Goal: Information Seeking & Learning: Learn about a topic

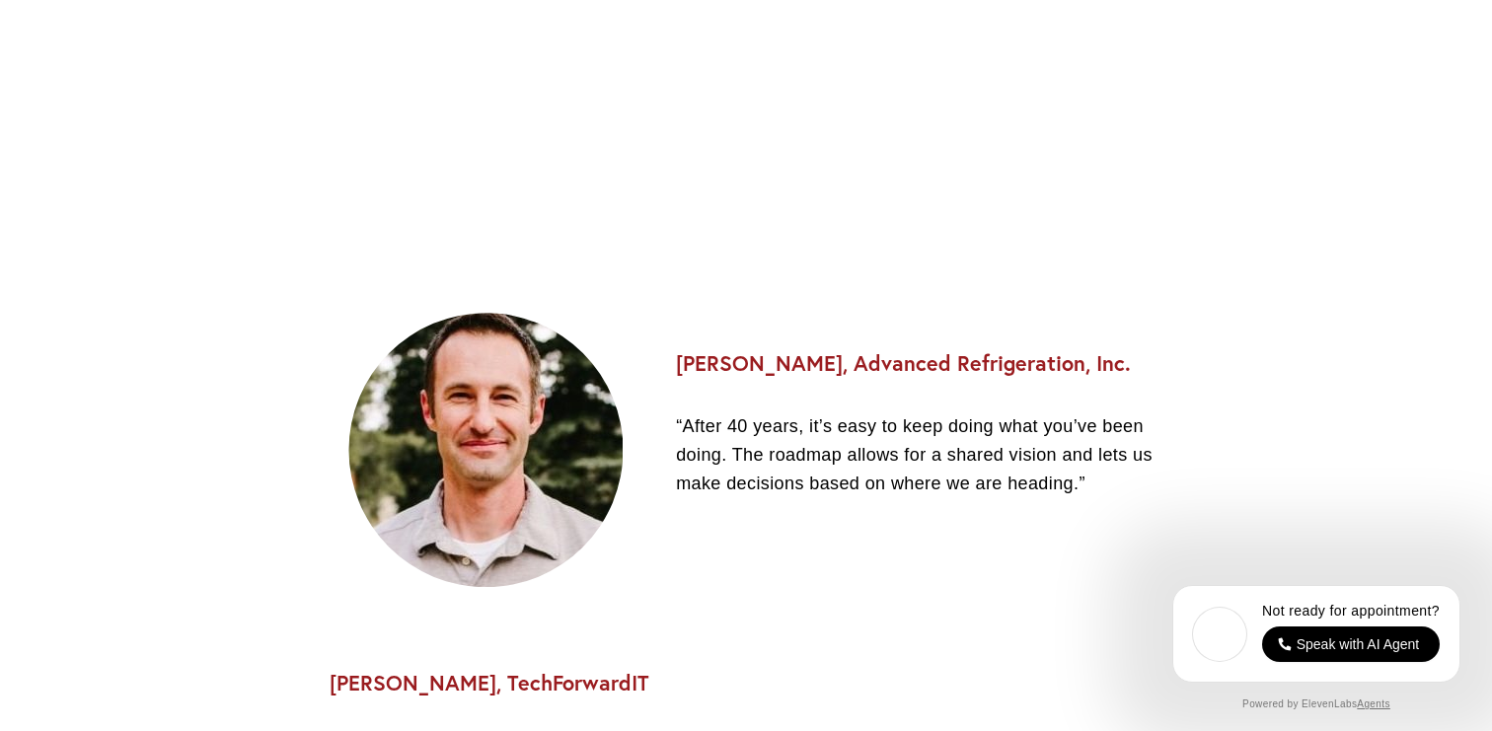
scroll to position [2246, 0]
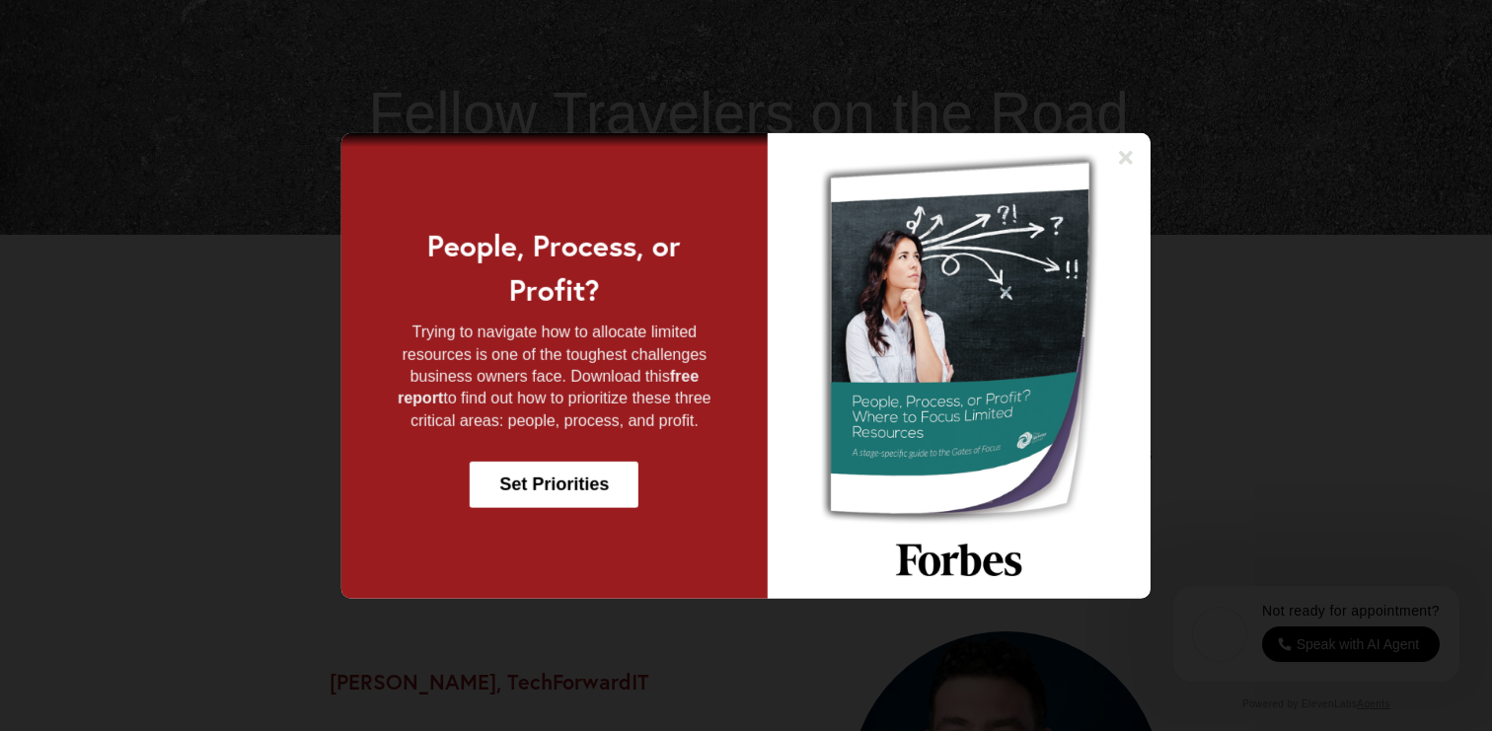
click at [1278, 247] on div "People, Process, or Profit? Trying to navigate how to allocate limited resource…" at bounding box center [746, 365] width 1378 height 466
click at [1117, 158] on icon at bounding box center [1126, 157] width 20 height 20
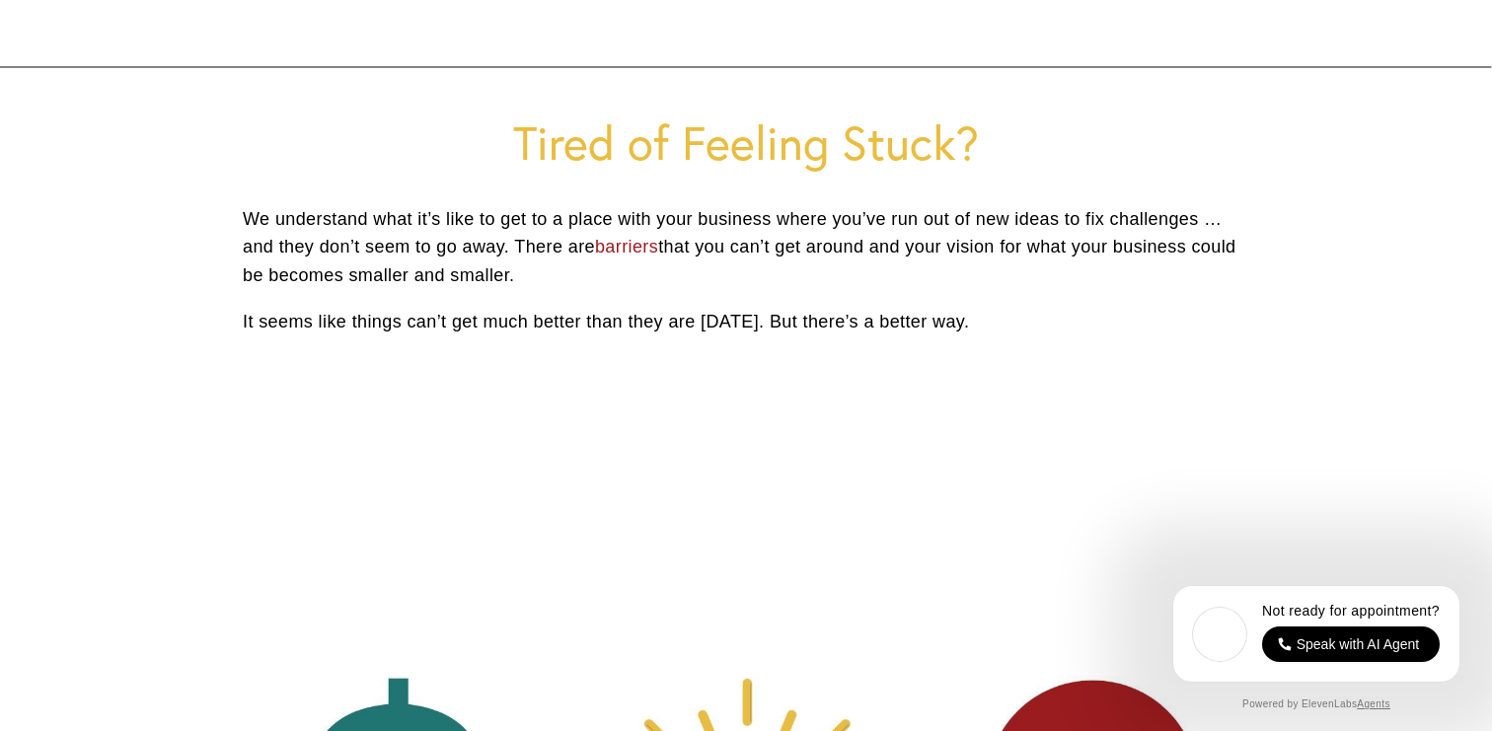
scroll to position [0, 0]
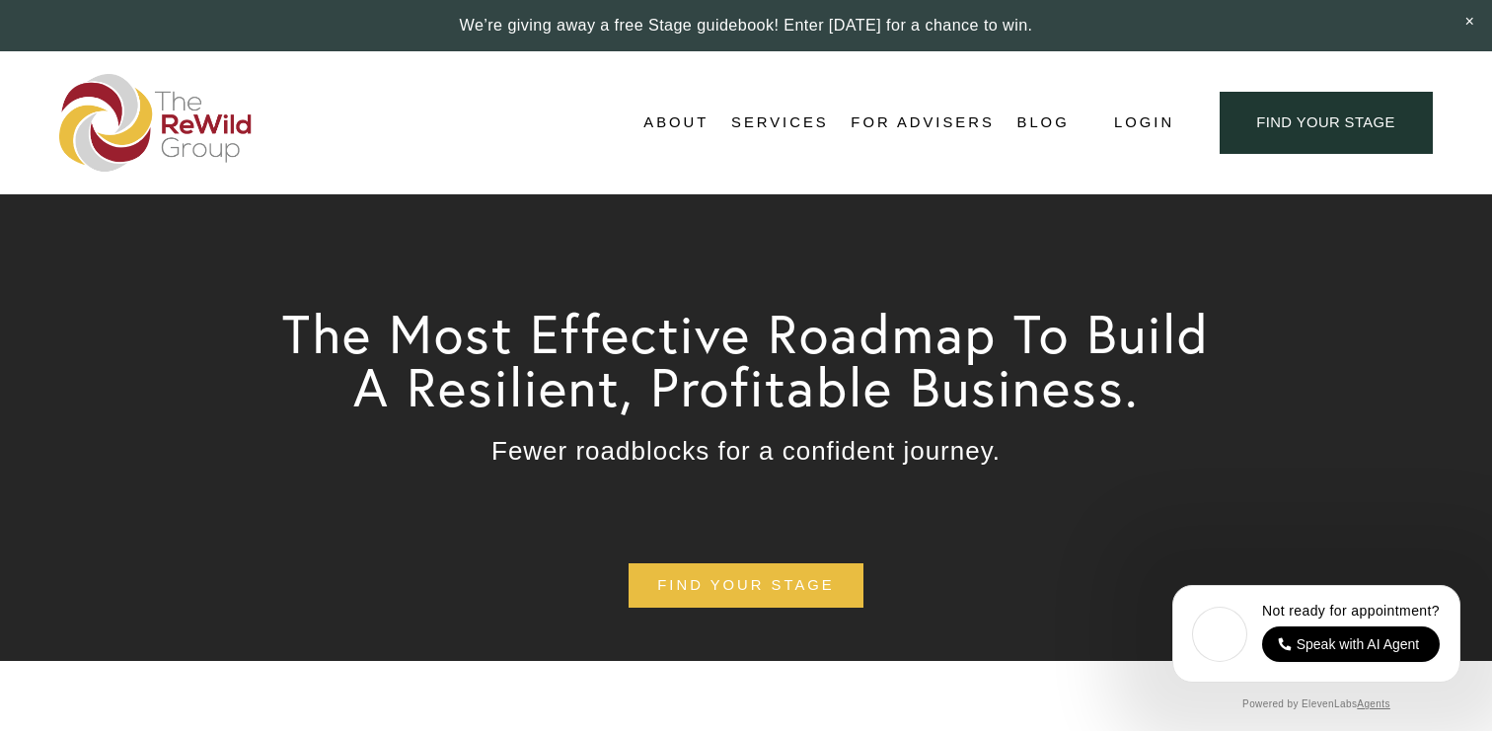
click at [695, 125] on span "About" at bounding box center [675, 123] width 65 height 27
click at [0, 0] on span "About Us" at bounding box center [0, 0] width 0 height 0
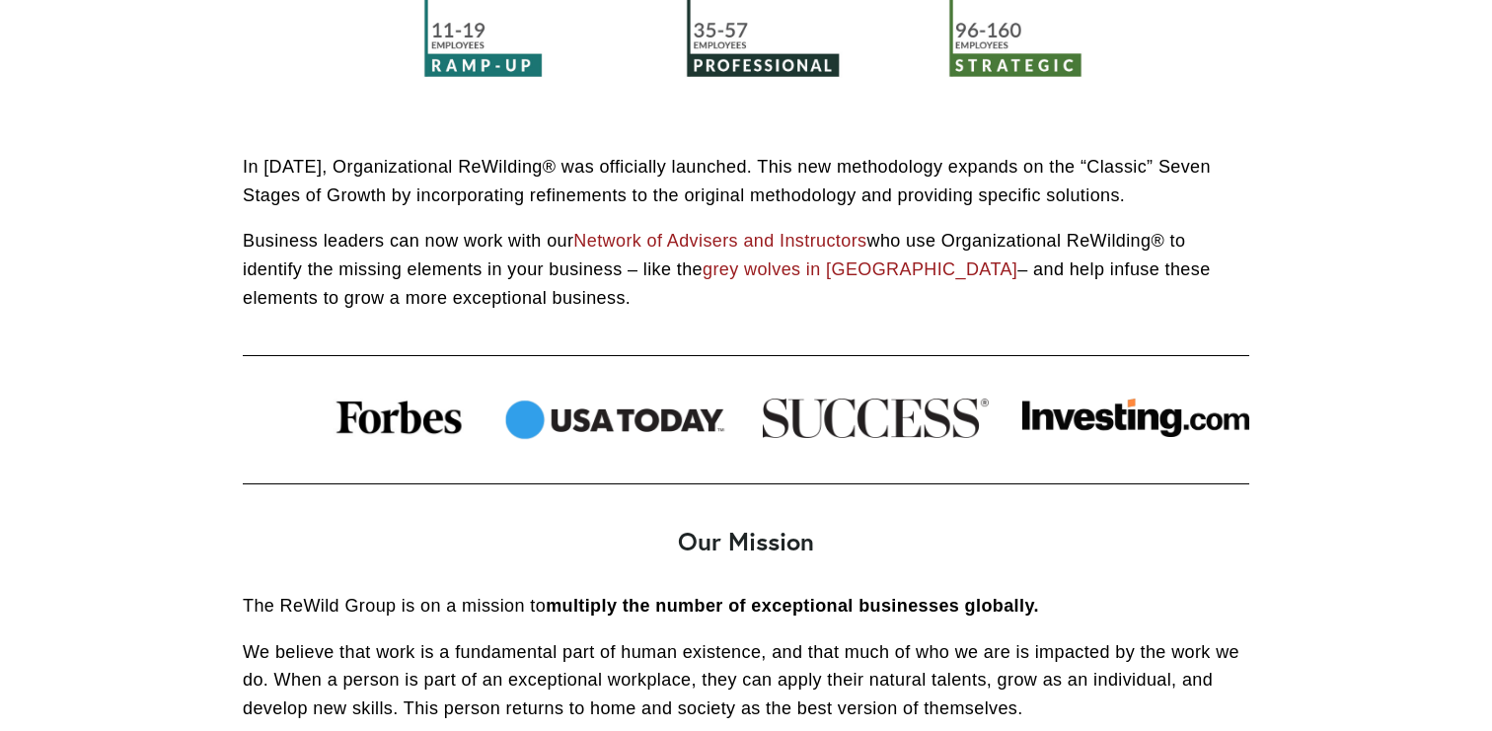
scroll to position [1318, 0]
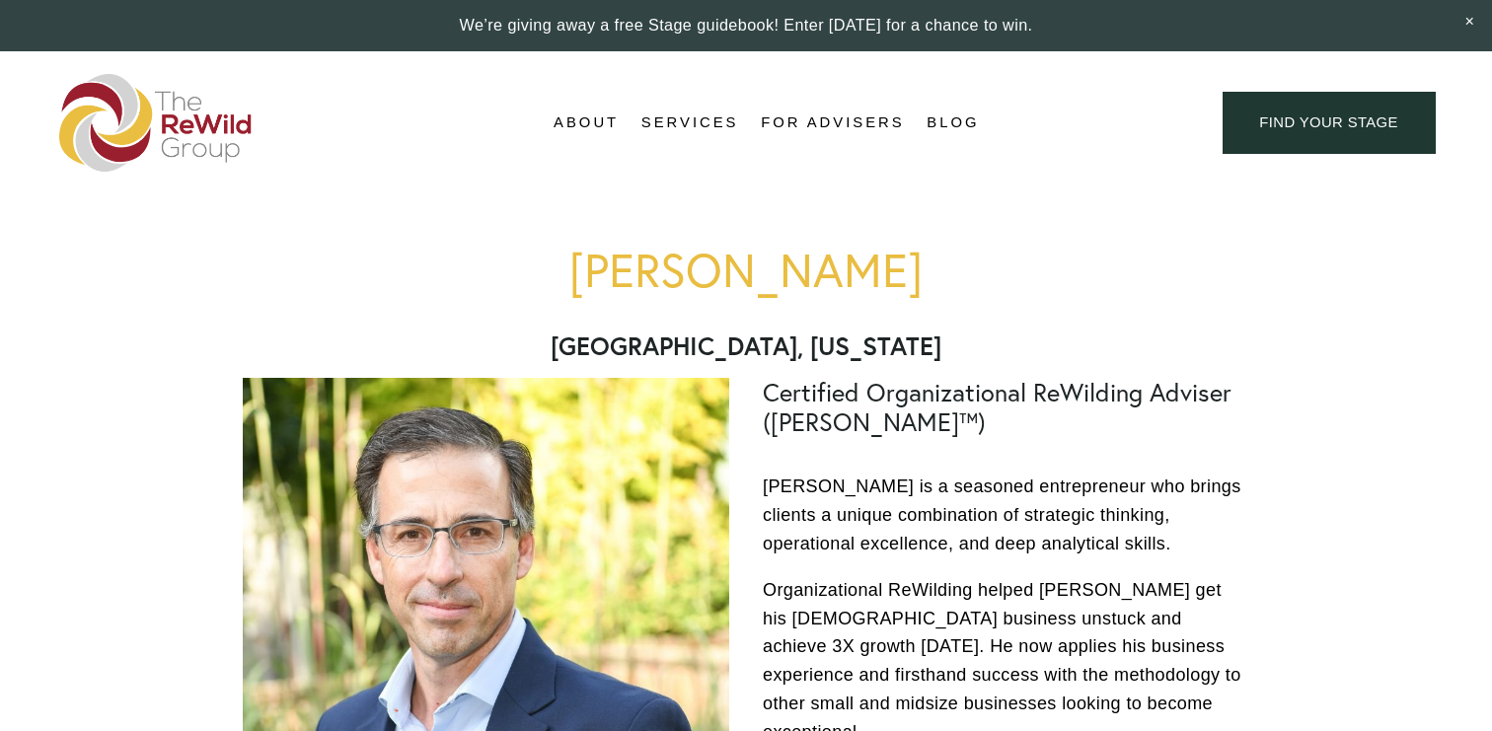
scroll to position [1, 0]
